Goal: Navigation & Orientation: Find specific page/section

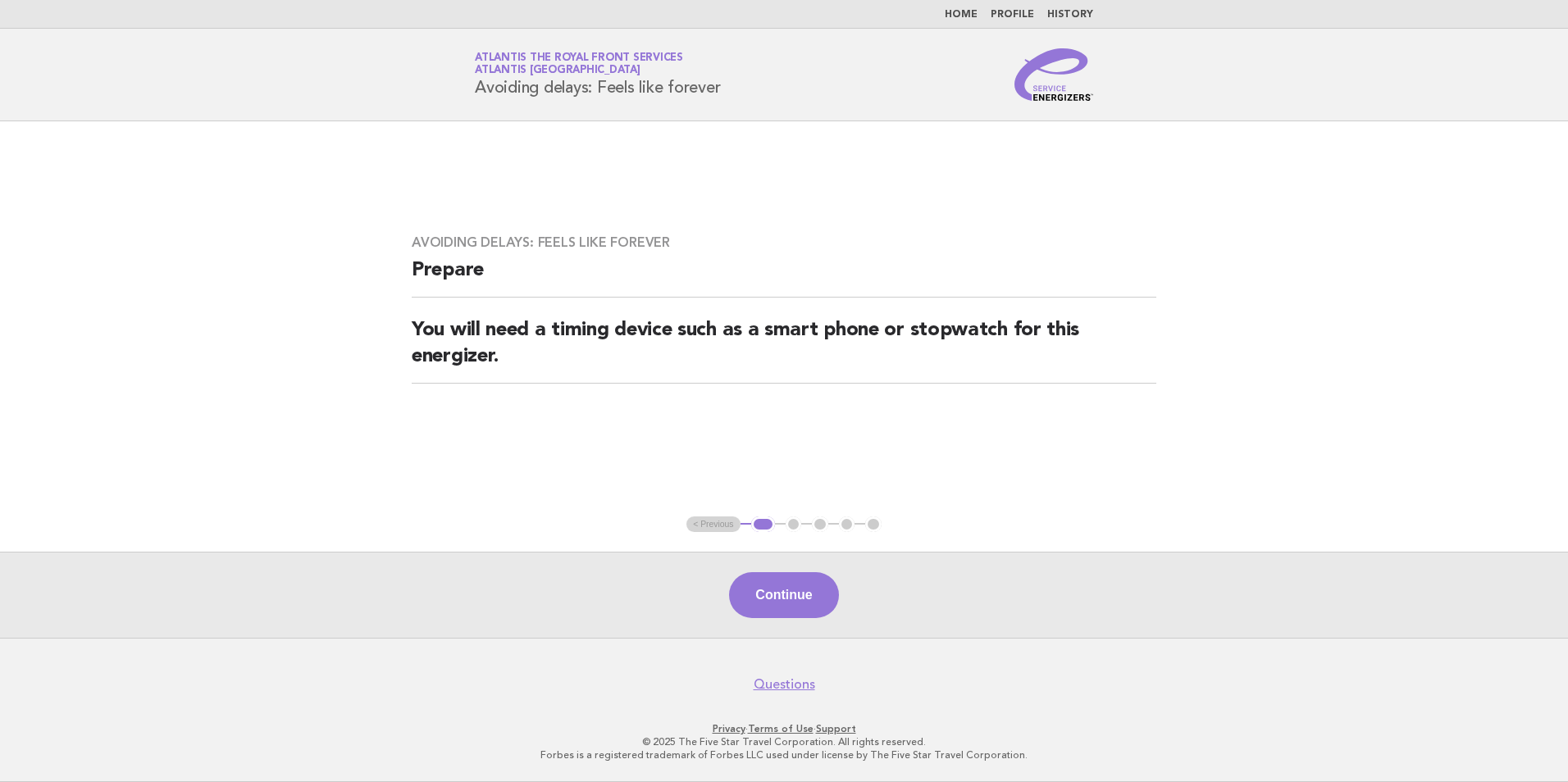
click at [967, 19] on link "Home" at bounding box center [961, 15] width 33 height 10
click at [977, 14] on link "Home" at bounding box center [961, 15] width 33 height 10
click at [801, 596] on button "Continue" at bounding box center [783, 594] width 109 height 46
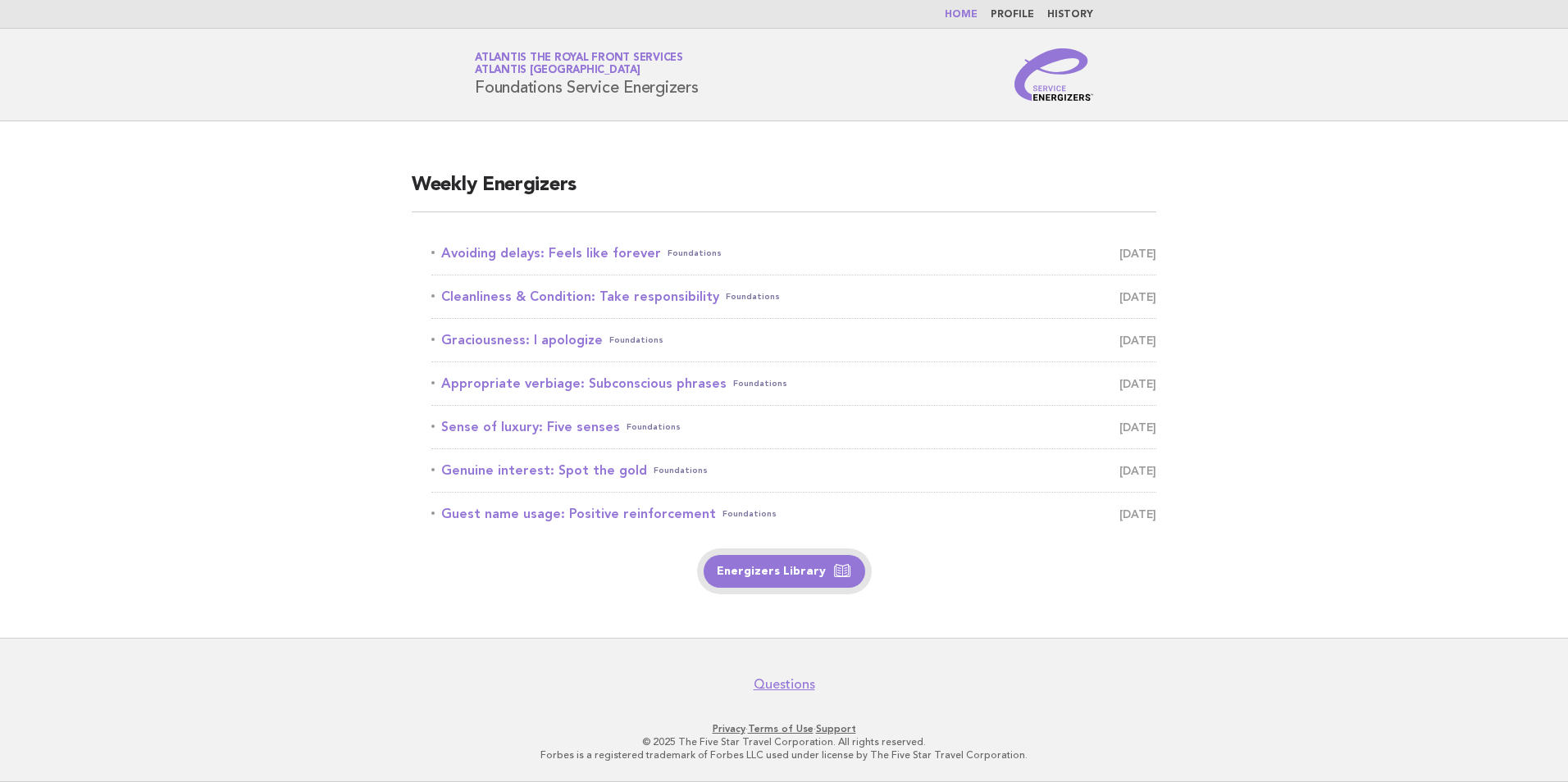
click at [744, 572] on link "Energizers Library" at bounding box center [784, 571] width 162 height 33
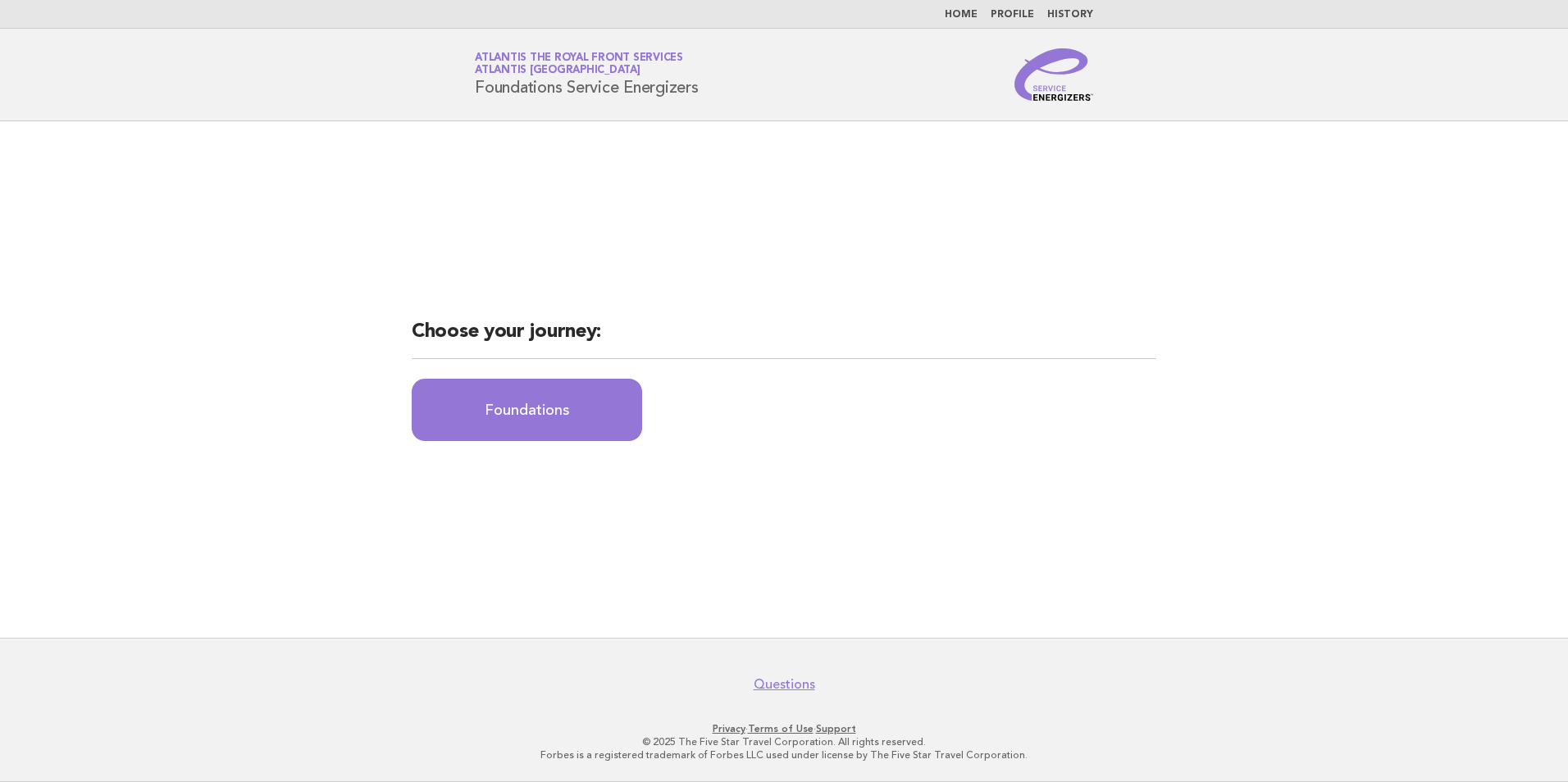
click at [966, 20] on li "Home" at bounding box center [961, 15] width 33 height 13
click at [966, 10] on link "Home" at bounding box center [961, 15] width 33 height 10
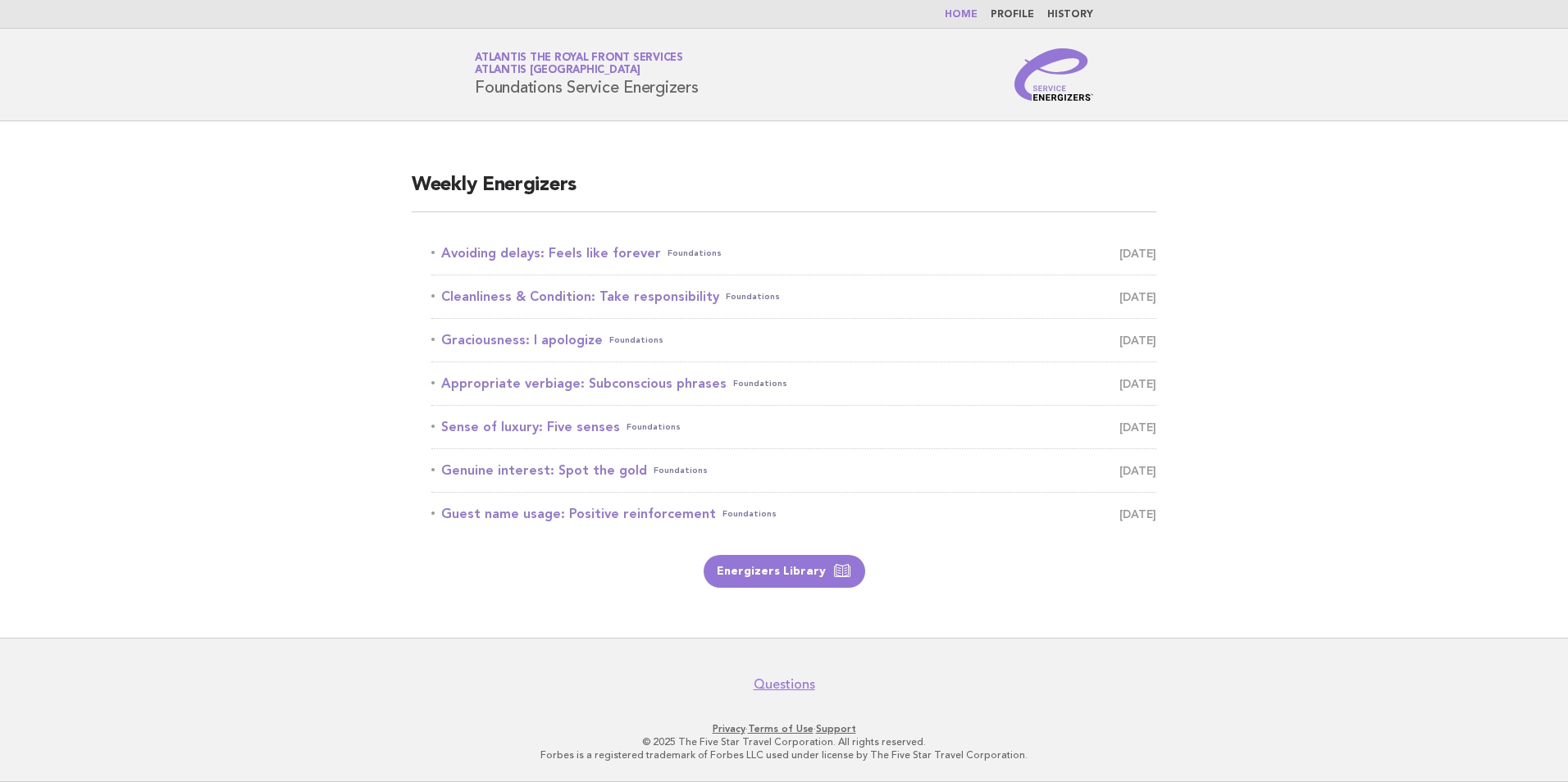
click at [963, 8] on li "Home" at bounding box center [961, 15] width 33 height 13
click at [960, 16] on link "Home" at bounding box center [961, 15] width 33 height 10
click at [959, 17] on link "Home" at bounding box center [961, 15] width 33 height 10
